Goal: Information Seeking & Learning: Learn about a topic

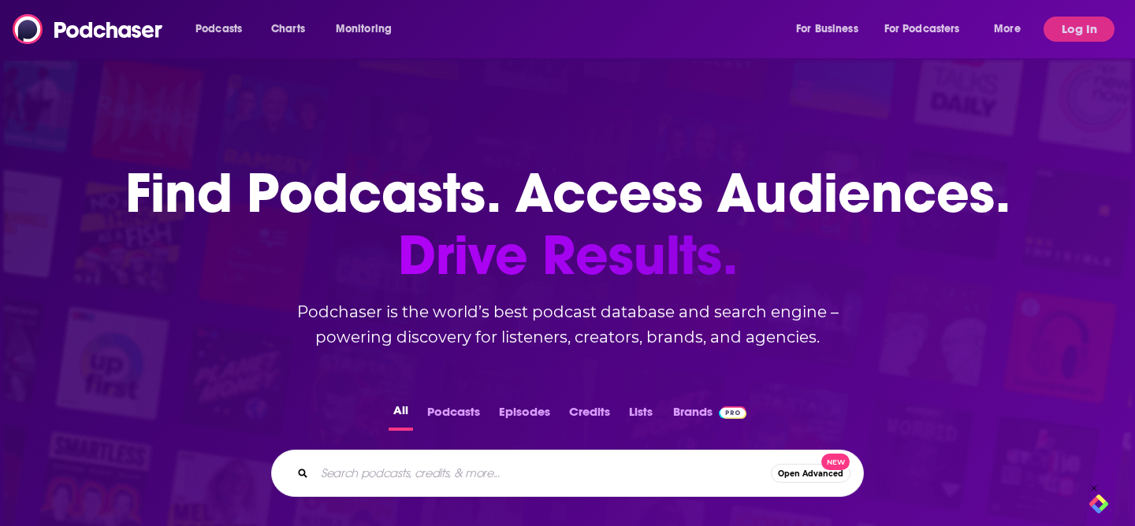
click at [403, 479] on input "Search podcasts, credits, & more..." at bounding box center [542, 473] width 456 height 25
type input "stack overflow"
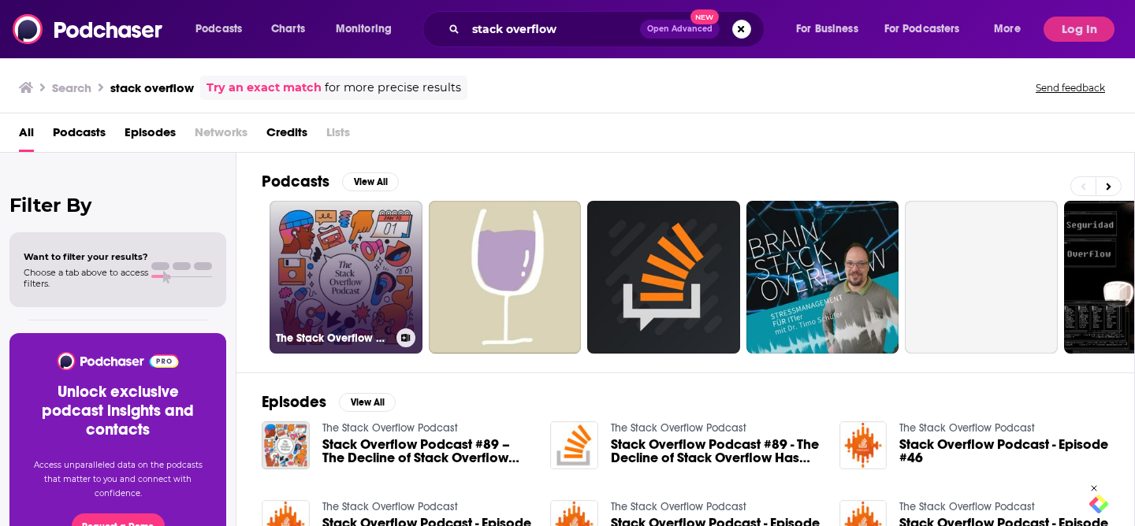
click at [328, 251] on link "The Stack Overflow Podcast" at bounding box center [346, 277] width 153 height 153
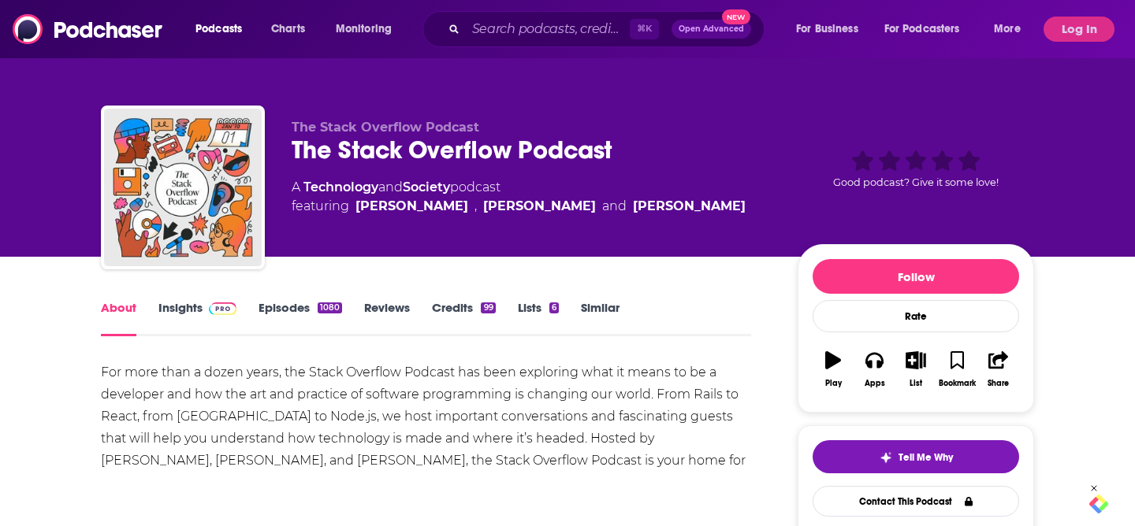
click at [162, 312] on link "Insights" at bounding box center [197, 318] width 78 height 36
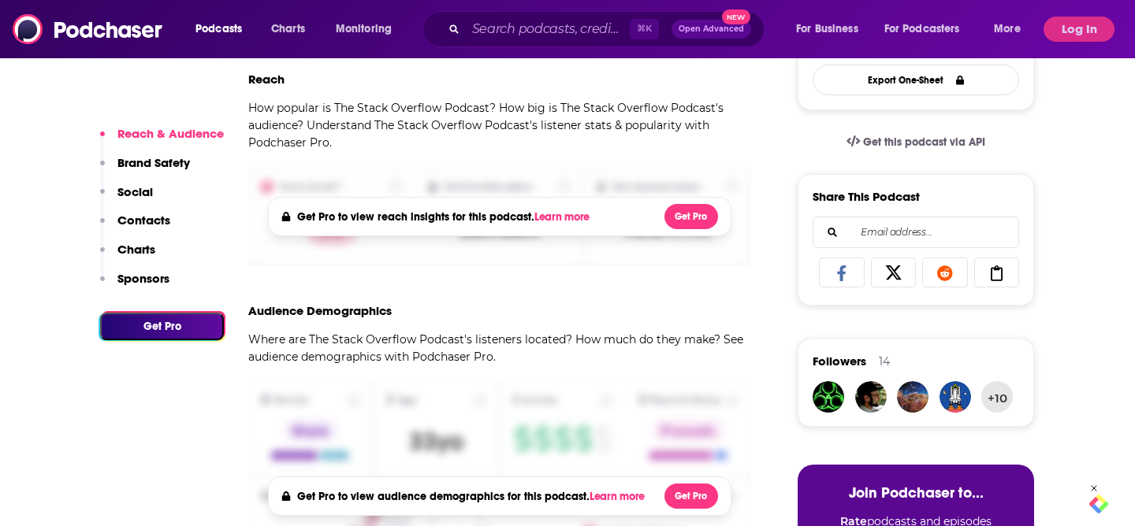
scroll to position [455, 0]
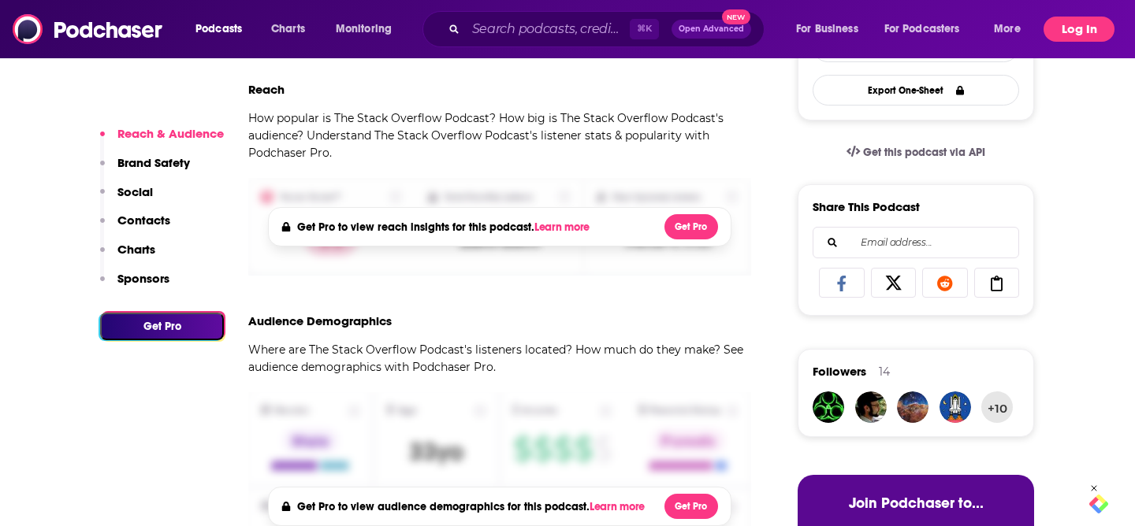
click at [1076, 32] on button "Log In" at bounding box center [1078, 29] width 71 height 25
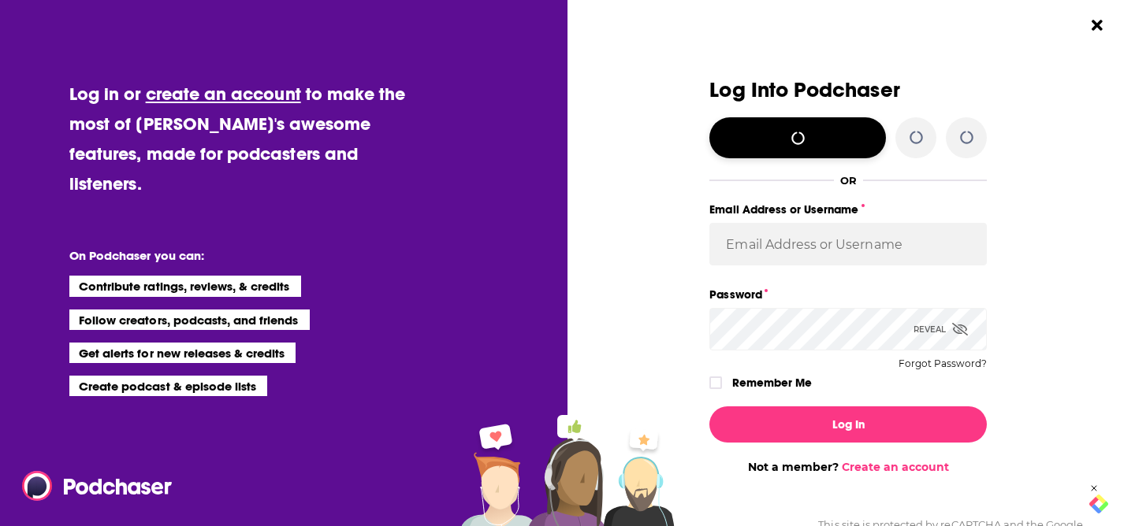
scroll to position [0, 0]
type input "[EMAIL_ADDRESS][DOMAIN_NAME]"
click at [767, 384] on label "Remember Me" at bounding box center [772, 383] width 80 height 20
click at [720, 390] on input "rememberMe" at bounding box center [715, 390] width 9 height 0
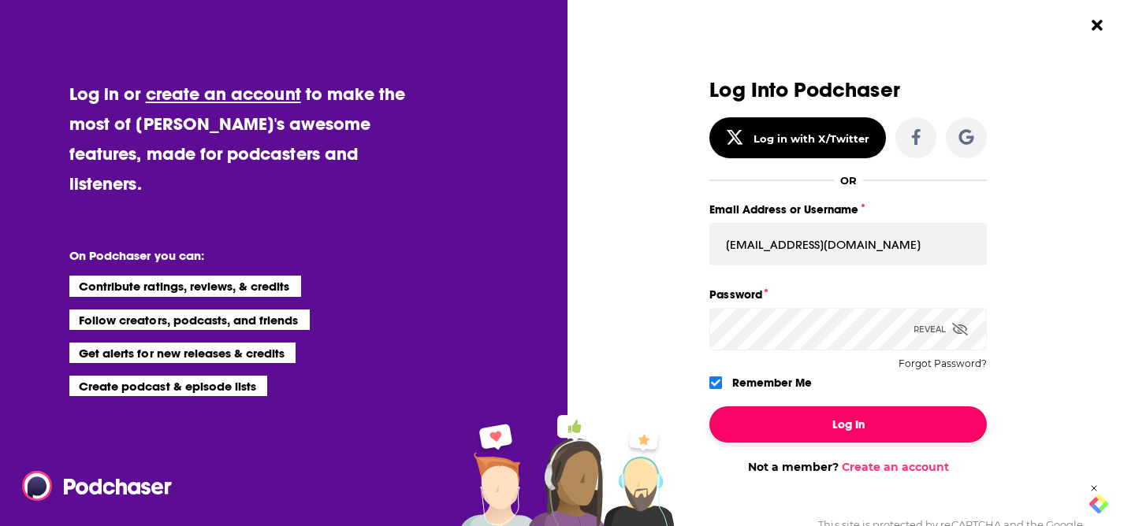
click at [800, 414] on button "Log In" at bounding box center [847, 425] width 277 height 36
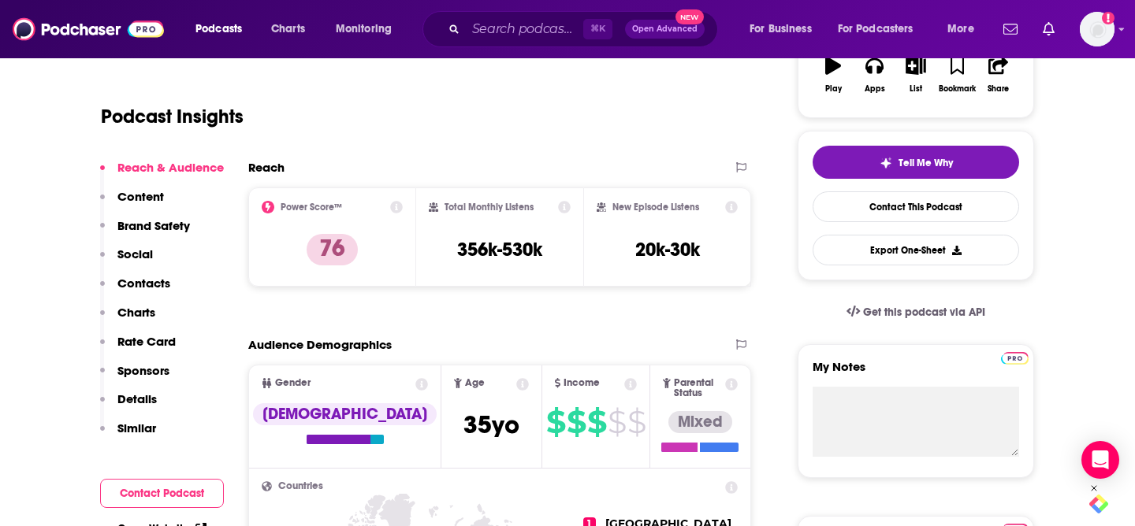
scroll to position [329, 0]
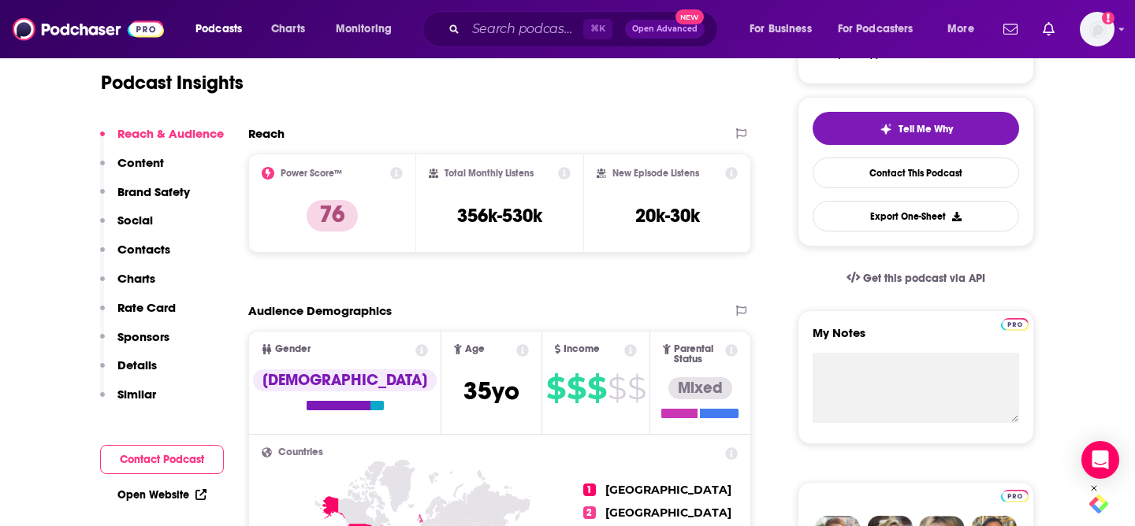
click at [140, 253] on p "Contacts" at bounding box center [143, 249] width 53 height 15
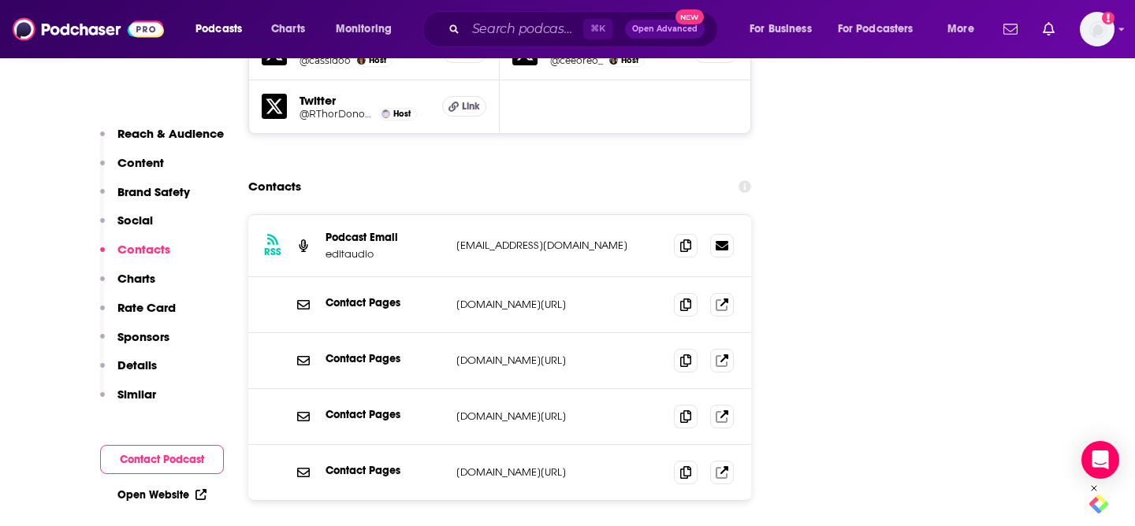
scroll to position [2073, 0]
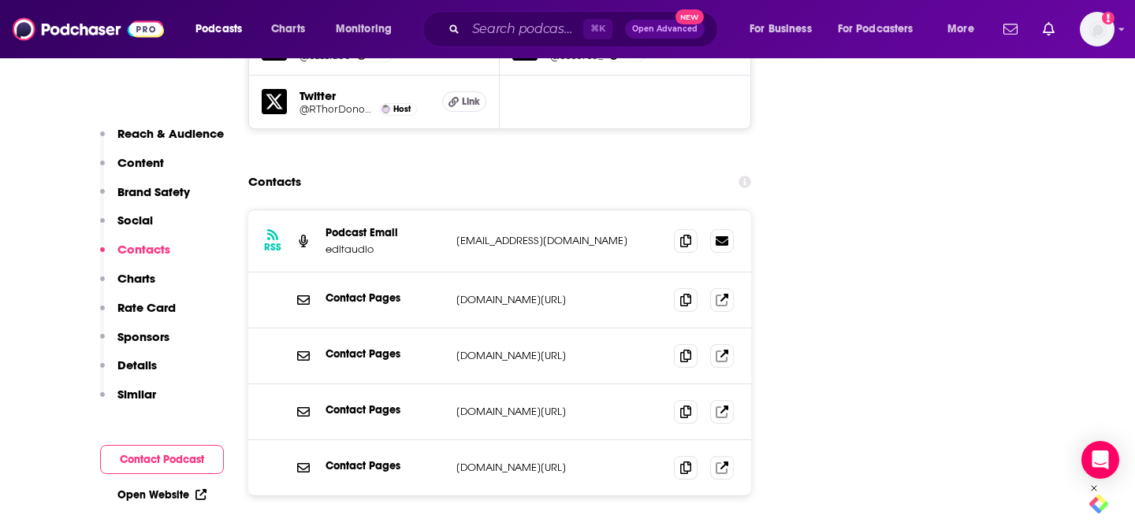
click at [487, 234] on p "[EMAIL_ADDRESS][DOMAIN_NAME]" at bounding box center [558, 240] width 205 height 13
copy div "[EMAIL_ADDRESS][DOMAIN_NAME] [EMAIL_ADDRESS][DOMAIN_NAME]"
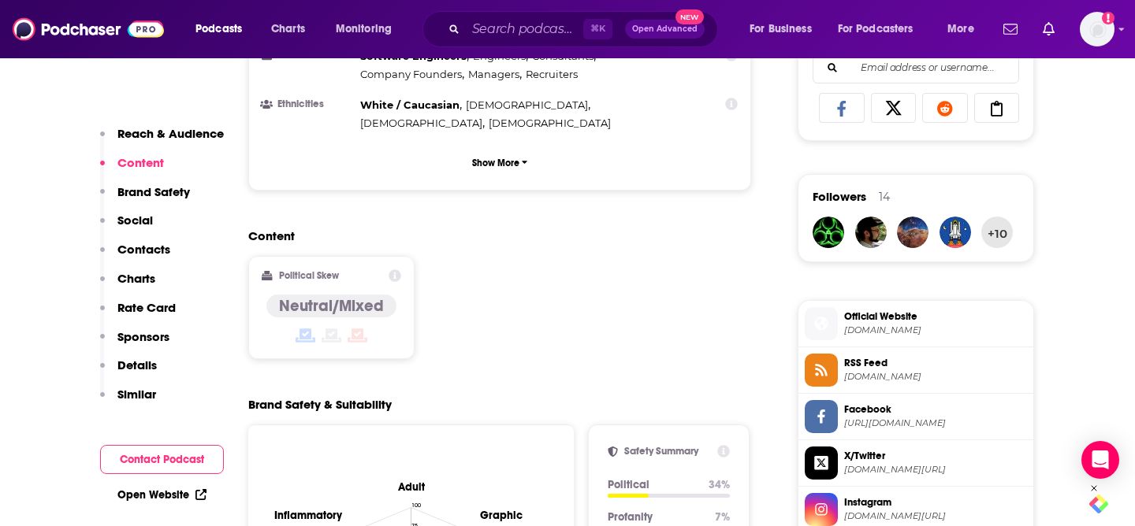
scroll to position [0, 0]
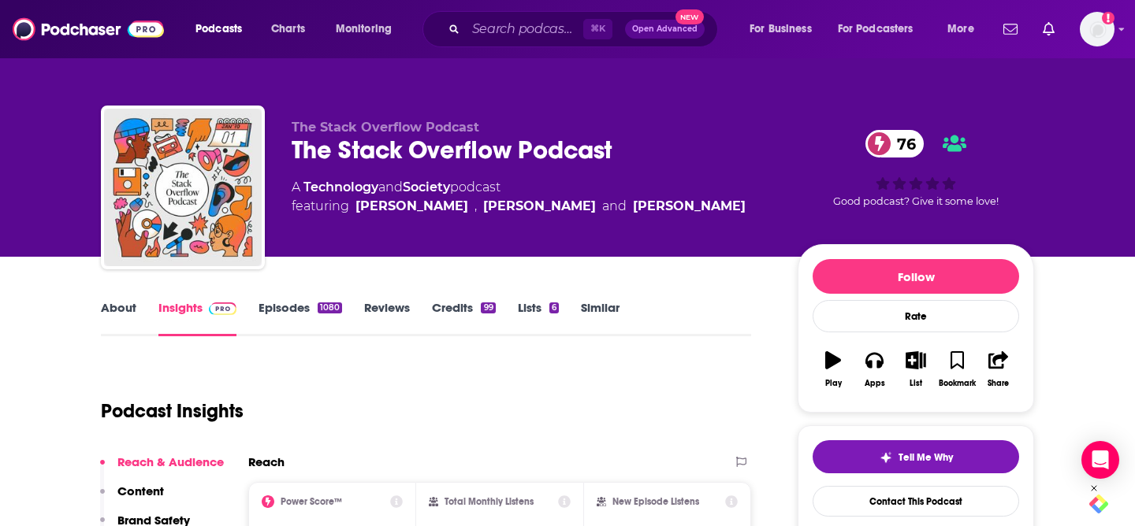
click at [107, 306] on link "About" at bounding box center [118, 318] width 35 height 36
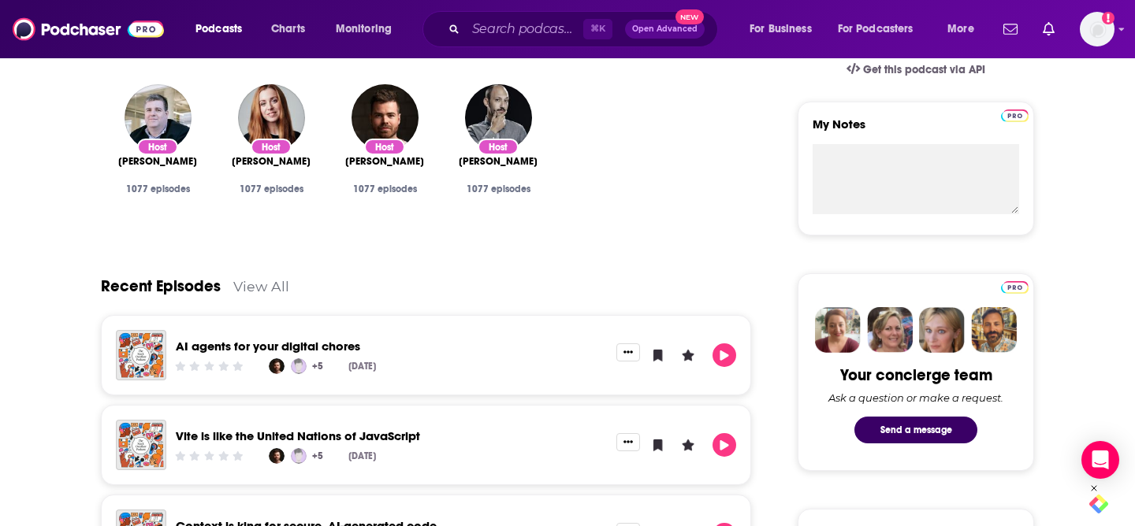
scroll to position [541, 0]
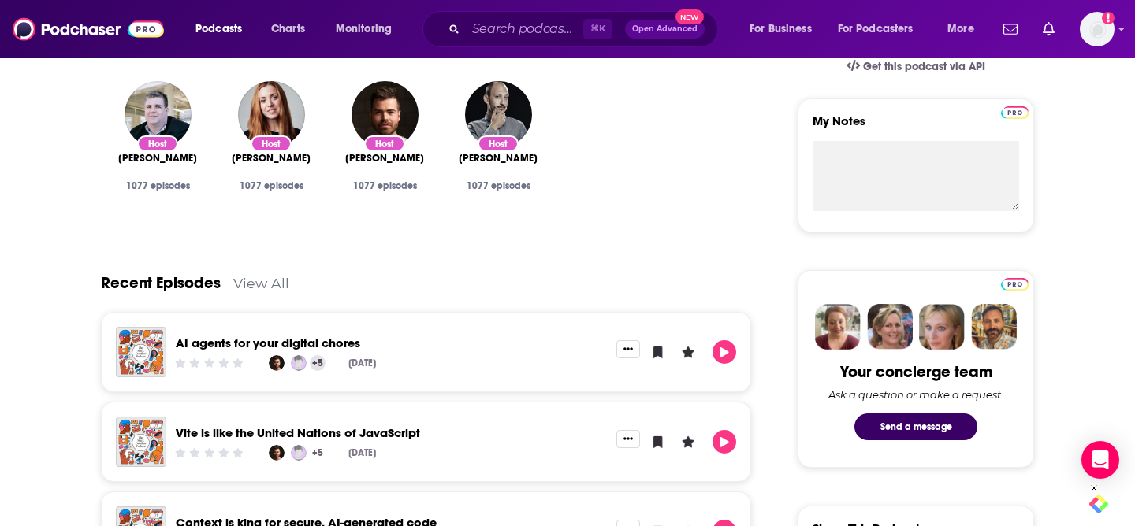
click at [318, 367] on link "+5" at bounding box center [318, 363] width 16 height 16
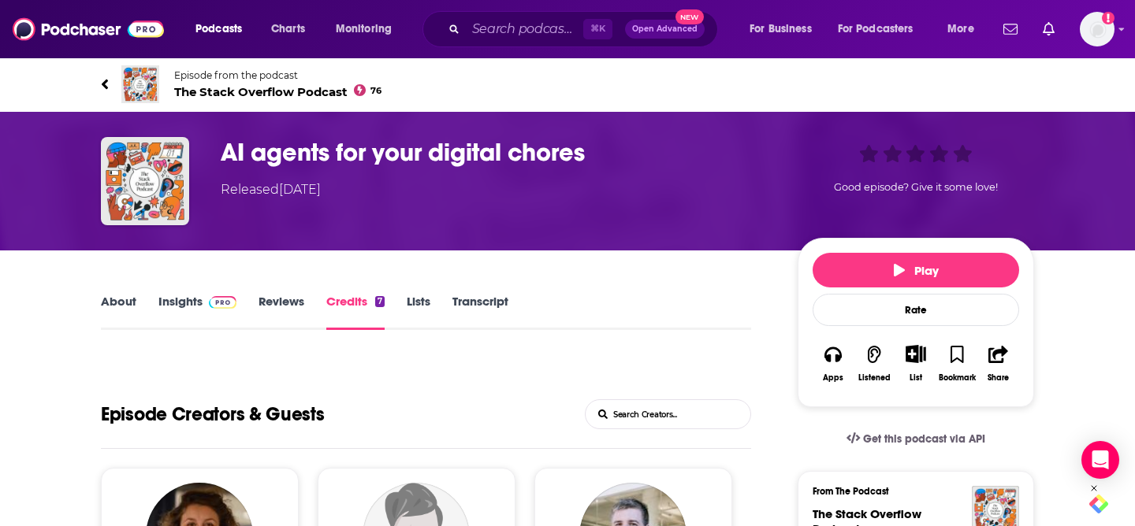
click at [115, 299] on link "About" at bounding box center [118, 312] width 35 height 36
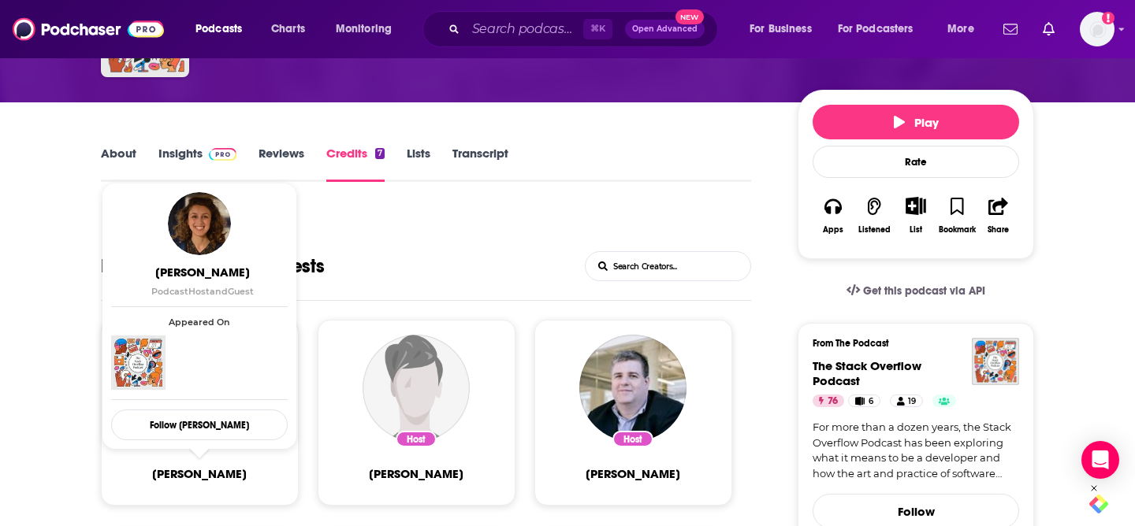
scroll to position [80, 0]
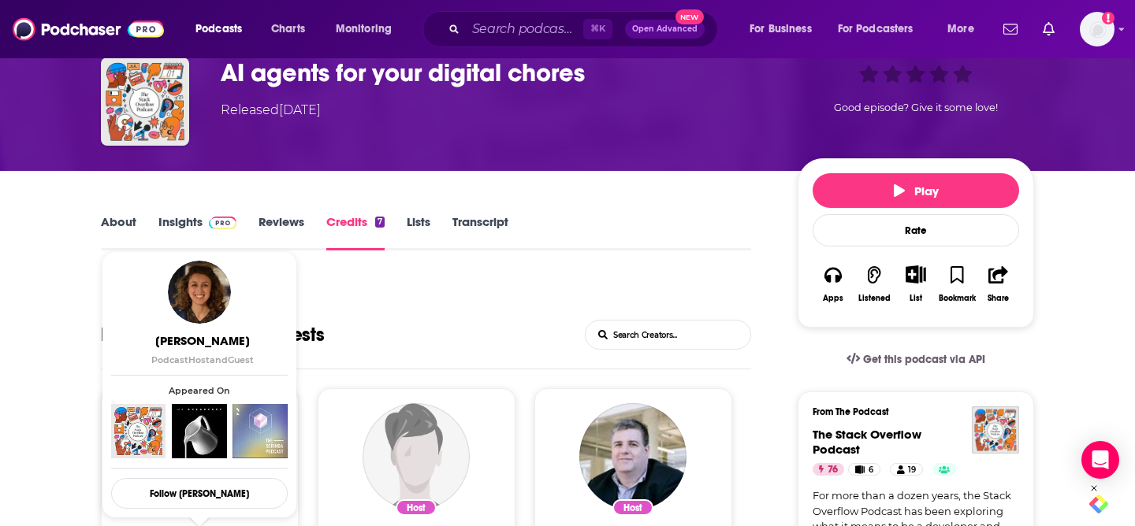
click at [114, 225] on link "About" at bounding box center [118, 232] width 35 height 36
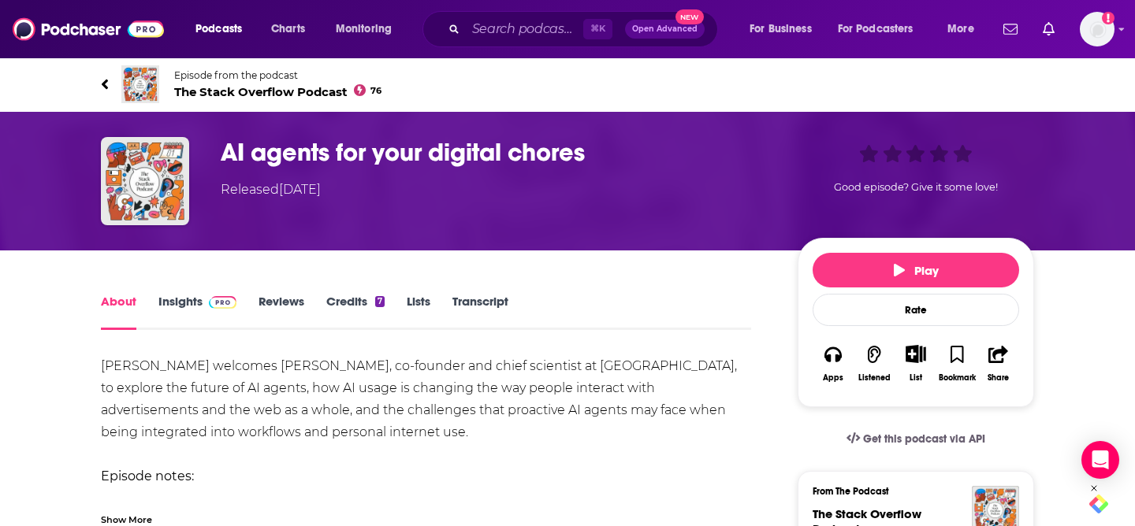
click at [104, 84] on icon at bounding box center [105, 84] width 6 height 10
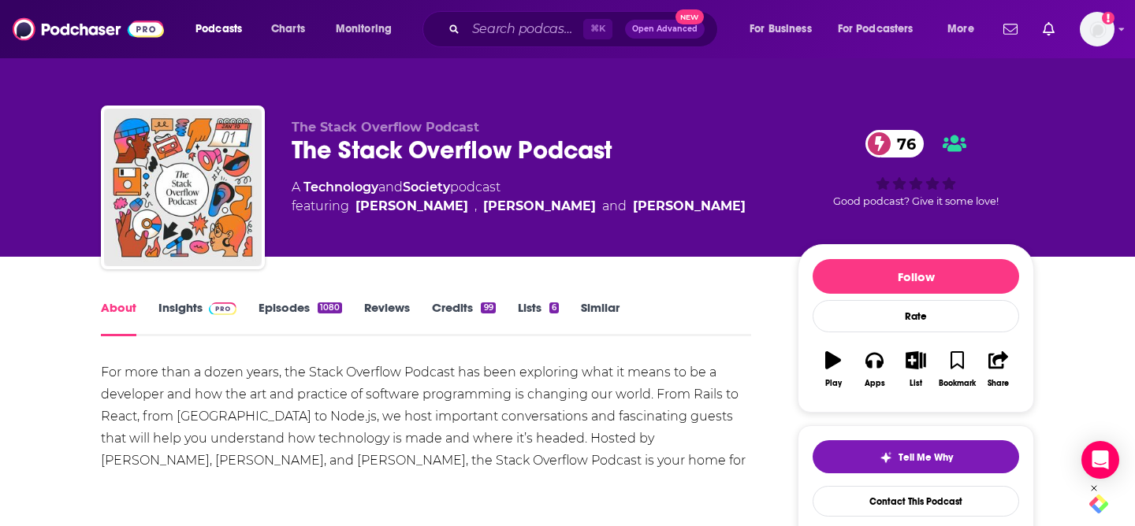
click at [422, 460] on div "For more than a dozen years, the Stack Overflow Podcast has been exploring what…" at bounding box center [426, 428] width 650 height 132
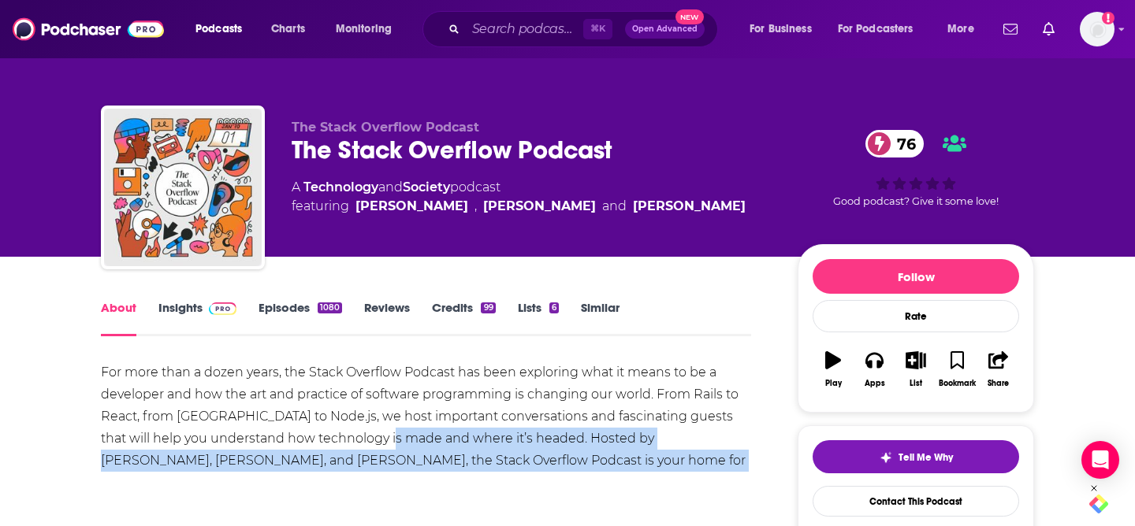
drag, startPoint x: 378, startPoint y: 448, endPoint x: 632, endPoint y: 467, distance: 255.2
click at [632, 467] on div "For more than a dozen years, the Stack Overflow Podcast has been exploring what…" at bounding box center [426, 428] width 650 height 132
drag, startPoint x: 610, startPoint y: 464, endPoint x: 552, endPoint y: 449, distance: 59.4
click at [552, 442] on div "For more than a dozen years, the Stack Overflow Podcast has been exploring what…" at bounding box center [426, 428] width 650 height 132
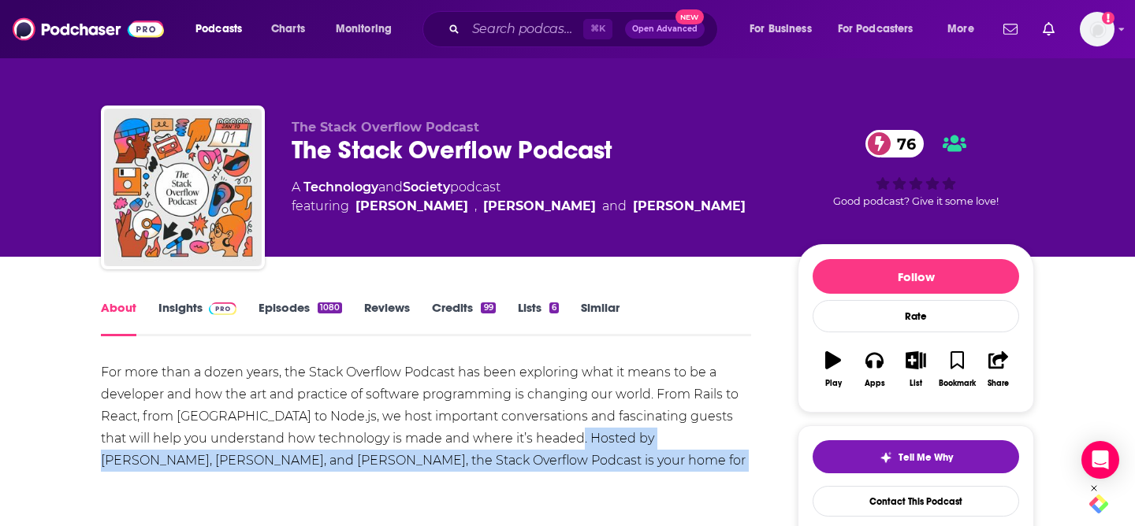
click at [552, 449] on div "For more than a dozen years, the Stack Overflow Podcast has been exploring what…" at bounding box center [426, 428] width 650 height 132
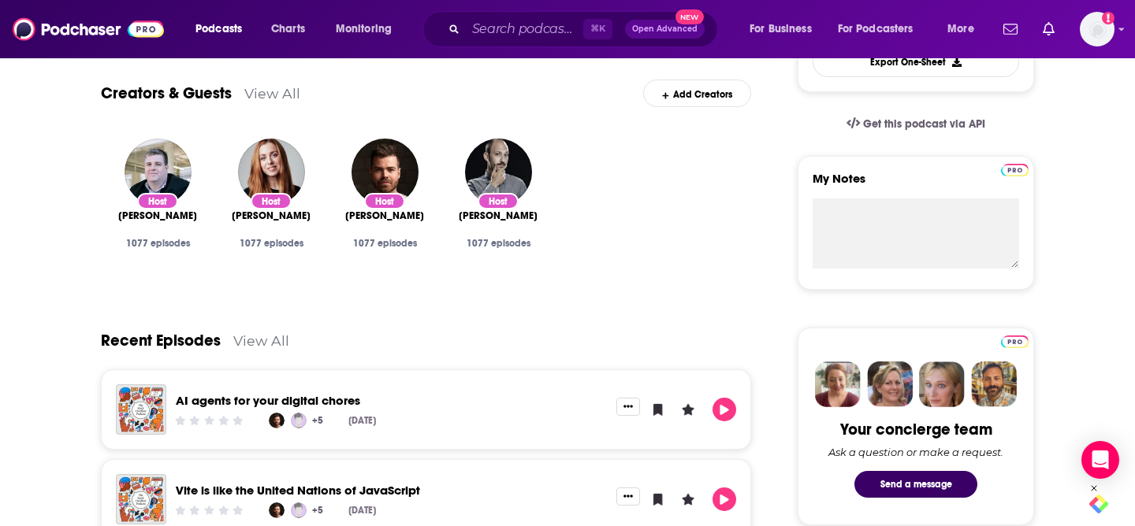
scroll to position [69, 0]
